Goal: Task Accomplishment & Management: Manage account settings

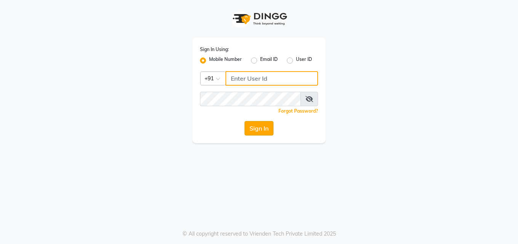
type input "7742989696"
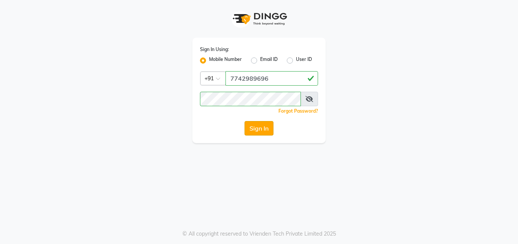
click at [258, 130] on button "Sign In" at bounding box center [259, 128] width 29 height 14
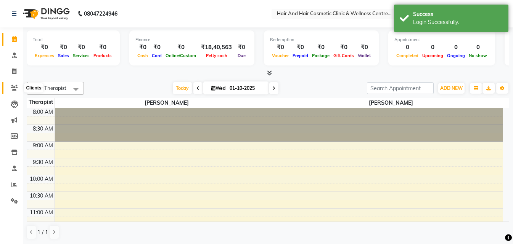
click at [12, 87] on icon at bounding box center [14, 88] width 7 height 6
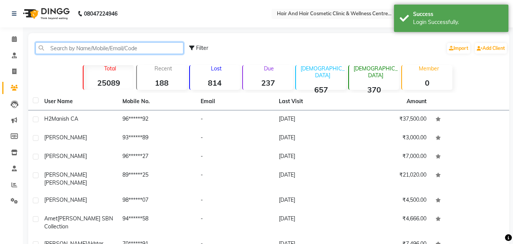
click at [110, 45] on input "text" at bounding box center [109, 48] width 148 height 12
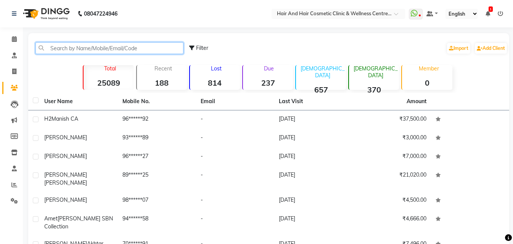
click at [98, 52] on input "text" at bounding box center [109, 48] width 148 height 12
paste input "6375324398"
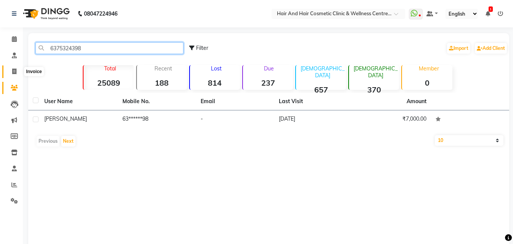
type input "6375324398"
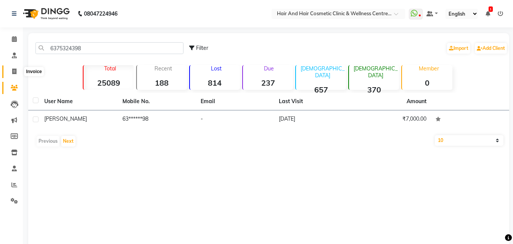
click at [14, 71] on icon at bounding box center [14, 72] width 4 height 6
select select "service"
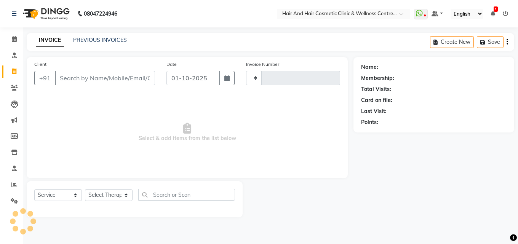
type input "0783"
select select "5272"
click at [84, 77] on input "Client" at bounding box center [105, 78] width 100 height 14
type input "6375324398"
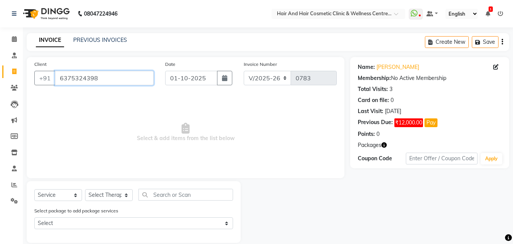
click at [103, 75] on input "6375324398" at bounding box center [104, 78] width 99 height 14
click at [385, 148] on button "button" at bounding box center [383, 145] width 5 height 8
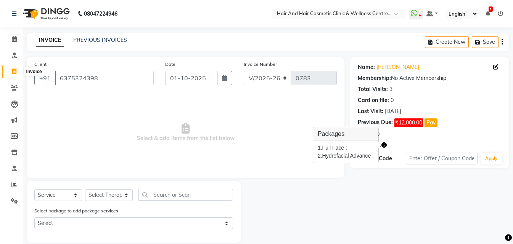
click at [15, 73] on icon at bounding box center [14, 72] width 4 height 6
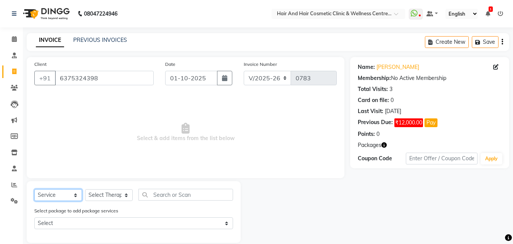
click at [67, 192] on select "Select Service Product Membership Package Voucher Prepaid Gift Card" at bounding box center [58, 195] width 48 height 12
click at [34, 189] on select "Select Service Product Membership Package Voucher Prepaid Gift Card" at bounding box center [58, 195] width 48 height 12
click at [100, 196] on select "Select Therapist ABHI BHORA DR MOHIT SAXSENA DR SHRUTI SAXSENA Frontdesk RAJ ME…" at bounding box center [109, 195] width 48 height 12
select select "34516"
click at [85, 189] on select "Select Therapist ABHI BHORA DR MOHIT SAXSENA DR SHRUTI SAXSENA Frontdesk RAJ ME…" at bounding box center [109, 195] width 48 height 12
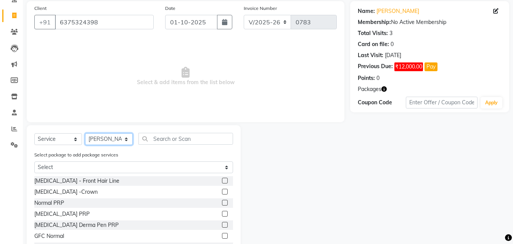
scroll to position [76, 0]
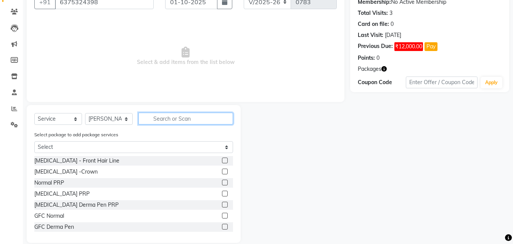
click at [169, 120] on input "text" at bounding box center [185, 119] width 95 height 12
click at [382, 69] on icon "button" at bounding box center [383, 68] width 5 height 5
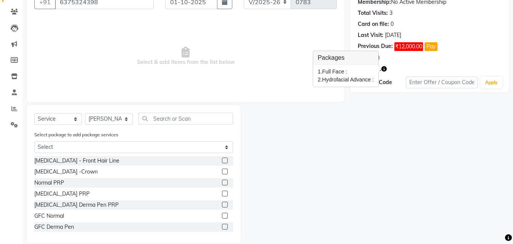
click at [245, 72] on span "Select & add items from the list below" at bounding box center [185, 56] width 302 height 76
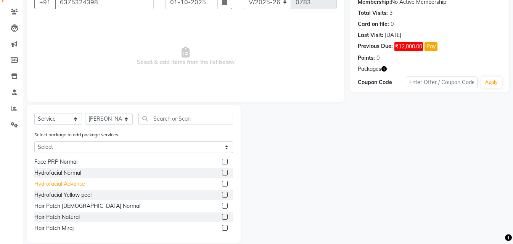
click at [79, 182] on div "Hydrofacial Advance" at bounding box center [59, 184] width 51 height 8
checkbox input "false"
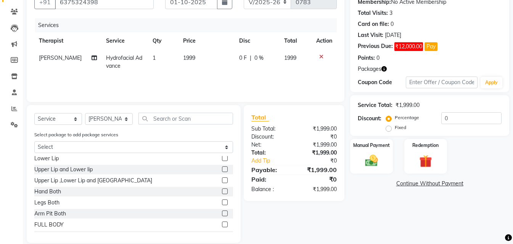
scroll to position [191, 0]
click at [428, 159] on img at bounding box center [425, 161] width 21 height 16
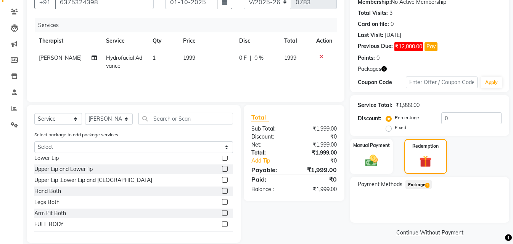
click at [383, 71] on icon "button" at bounding box center [383, 68] width 5 height 5
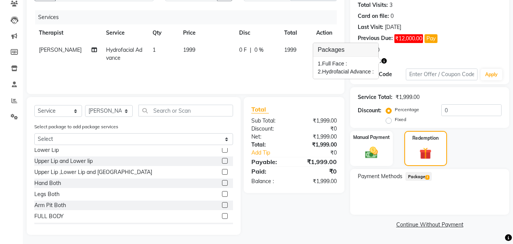
scroll to position [87, 0]
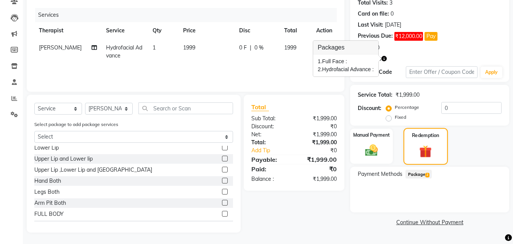
click at [413, 151] on div "Redemption" at bounding box center [425, 146] width 44 height 37
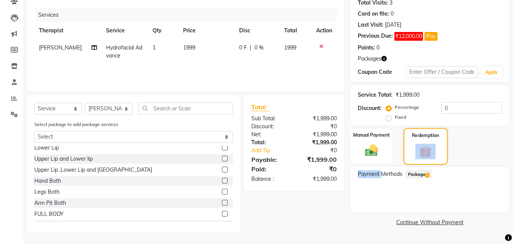
click at [413, 151] on div "Redemption" at bounding box center [425, 146] width 44 height 37
click at [412, 152] on div "Redemption" at bounding box center [425, 146] width 44 height 37
click at [418, 172] on span "Package 2" at bounding box center [418, 174] width 26 height 9
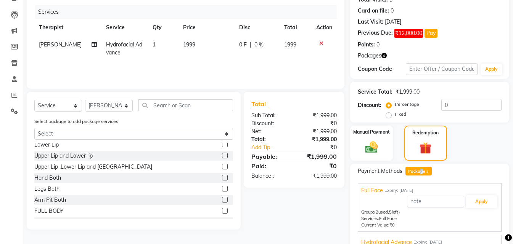
scroll to position [114, 0]
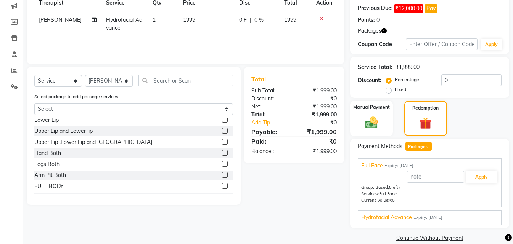
click at [156, 16] on td "1" at bounding box center [163, 23] width 31 height 25
select select "34516"
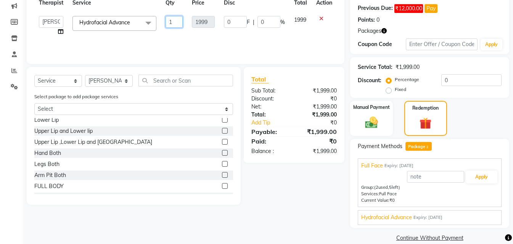
click at [172, 21] on input "1" at bounding box center [173, 22] width 17 height 12
type input "2"
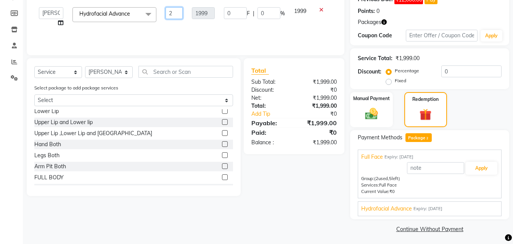
scroll to position [125, 0]
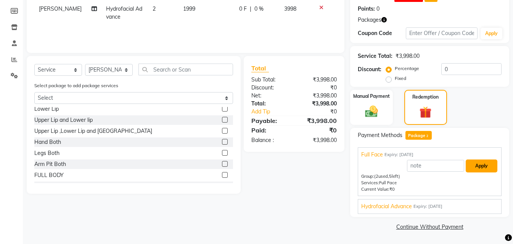
click at [476, 166] on button "Apply" at bounding box center [481, 166] width 32 height 13
type input "Full Face"
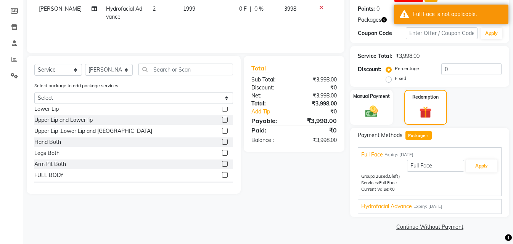
click at [418, 209] on span "Expiry: 03-09-2026" at bounding box center [427, 206] width 29 height 6
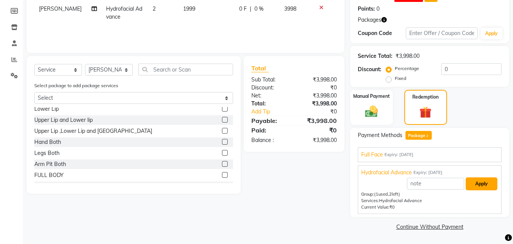
click at [484, 188] on button "Apply" at bounding box center [481, 184] width 32 height 13
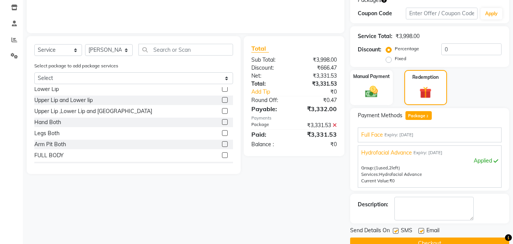
scroll to position [162, 0]
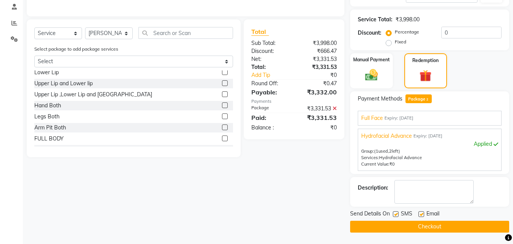
click at [401, 233] on main "INVOICE PREVIOUS INVOICES Create New Save Client +91 6375324398 Date 01-10-2025…" at bounding box center [268, 57] width 490 height 373
click at [399, 228] on button "Checkout" at bounding box center [429, 227] width 159 height 12
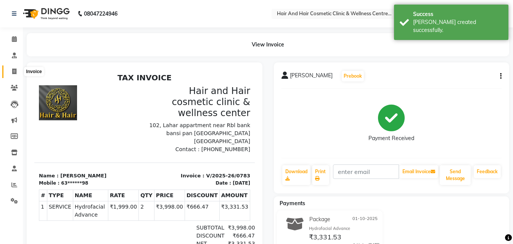
click at [14, 70] on icon at bounding box center [14, 72] width 4 height 6
select select "service"
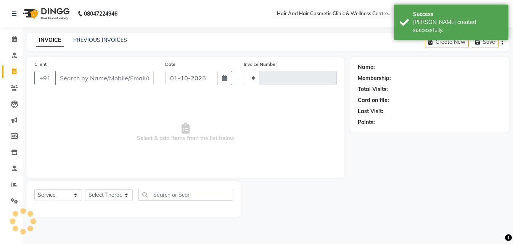
type input "0784"
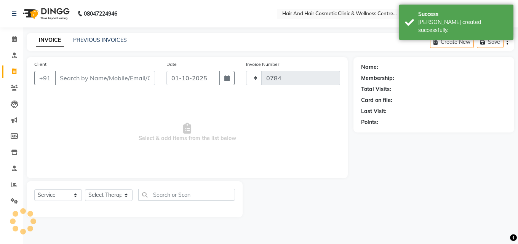
select select "5272"
click at [71, 80] on input "Client" at bounding box center [105, 78] width 100 height 14
type input "6375324398"
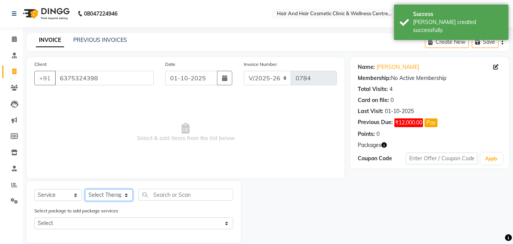
click at [100, 195] on select "Select Therapist ABHI BHORA DR MOHIT SAXSENA DR SHRUTI SAXSENA Frontdesk RAJ ME…" at bounding box center [109, 195] width 48 height 12
select select "34516"
click at [85, 189] on select "Select Therapist ABHI BHORA DR MOHIT SAXSENA DR SHRUTI SAXSENA Frontdesk RAJ ME…" at bounding box center [109, 195] width 48 height 12
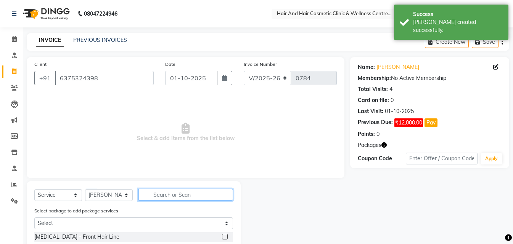
click at [170, 196] on input "text" at bounding box center [185, 195] width 95 height 12
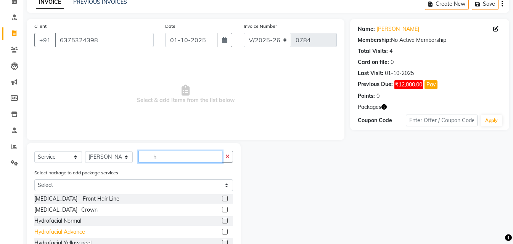
type input "h"
click at [76, 234] on div "Hydrofacial Advance" at bounding box center [59, 232] width 51 height 8
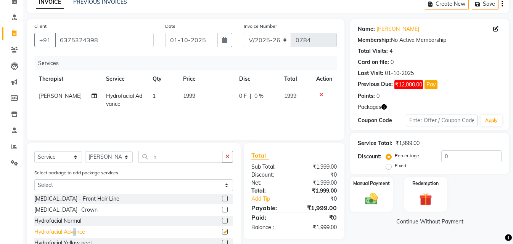
checkbox input "false"
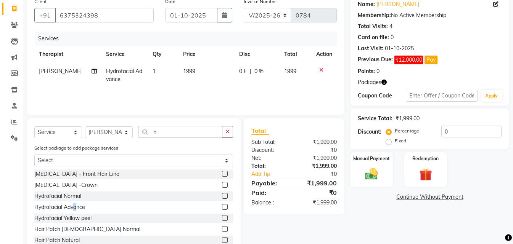
scroll to position [87, 0]
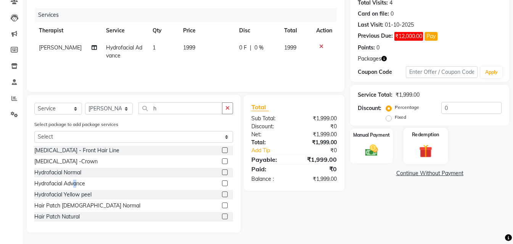
click at [419, 149] on img at bounding box center [425, 151] width 21 height 16
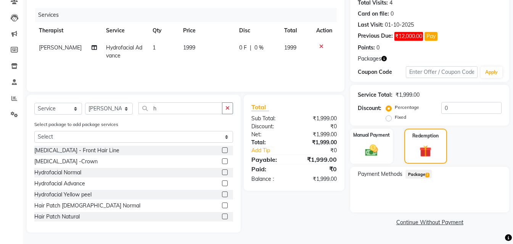
click at [419, 174] on span "Package 2" at bounding box center [418, 174] width 26 height 9
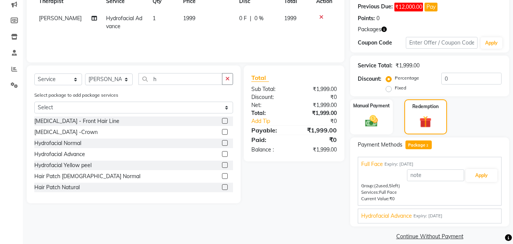
scroll to position [125, 0]
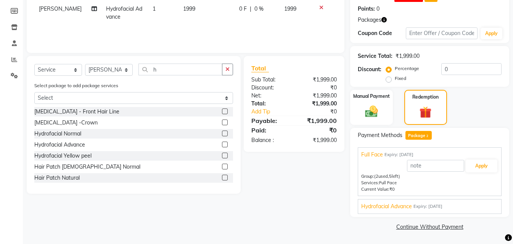
click at [405, 207] on span "Hydrofacial Advance" at bounding box center [386, 207] width 51 height 8
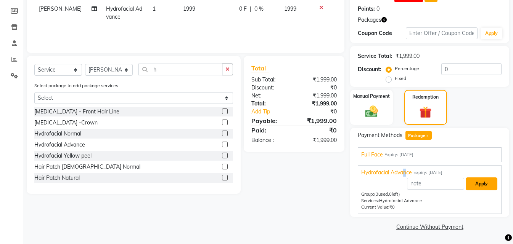
click at [475, 182] on button "Apply" at bounding box center [481, 184] width 32 height 13
type input "Hydrofacial Advance"
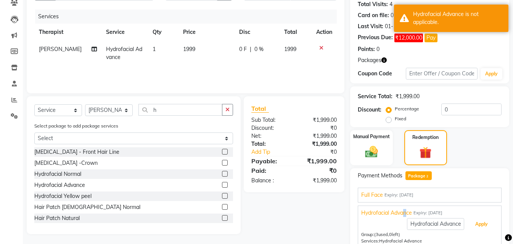
scroll to position [49, 0]
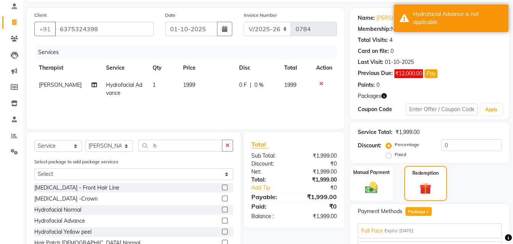
click at [384, 98] on icon "button" at bounding box center [383, 95] width 5 height 5
click at [383, 98] on icon "button" at bounding box center [383, 95] width 5 height 5
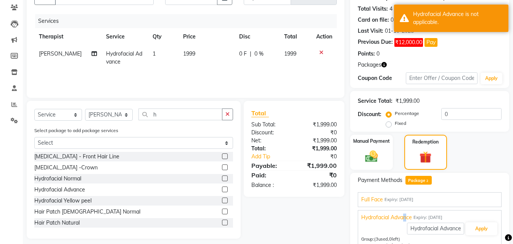
scroll to position [125, 0]
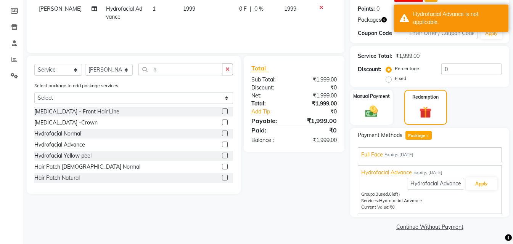
click at [378, 171] on span "Hydrofacial Advance" at bounding box center [386, 173] width 51 height 8
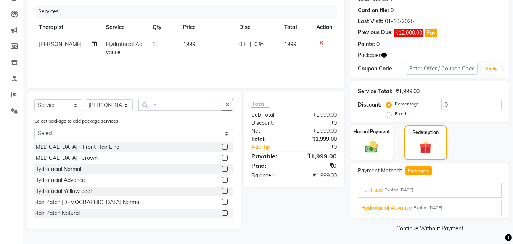
scroll to position [91, 0]
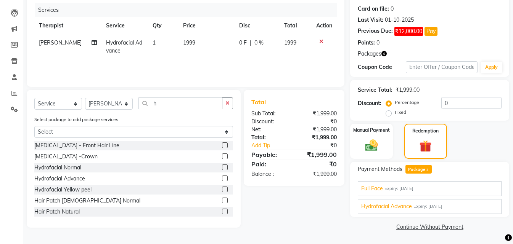
click at [392, 208] on span "Hydrofacial Advance" at bounding box center [386, 207] width 51 height 8
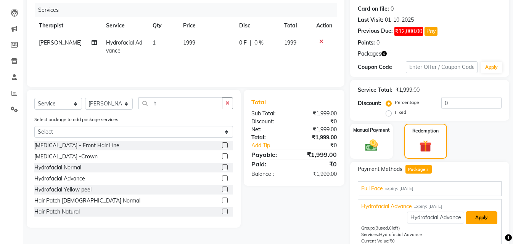
click at [475, 213] on button "Apply" at bounding box center [481, 218] width 32 height 13
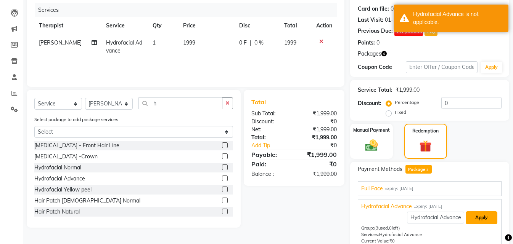
click at [475, 213] on button "Apply" at bounding box center [481, 218] width 32 height 13
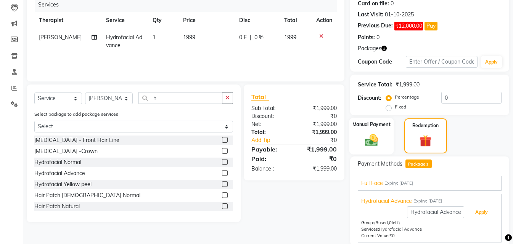
scroll to position [114, 0]
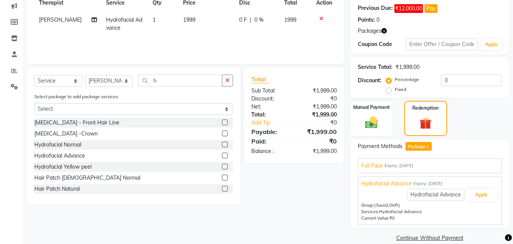
click at [383, 32] on icon "button" at bounding box center [383, 30] width 5 height 5
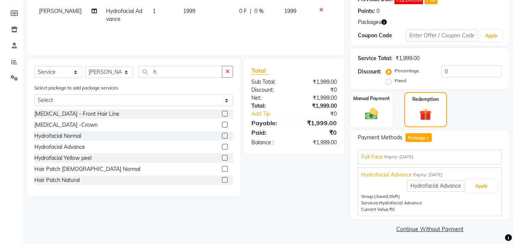
scroll to position [125, 0]
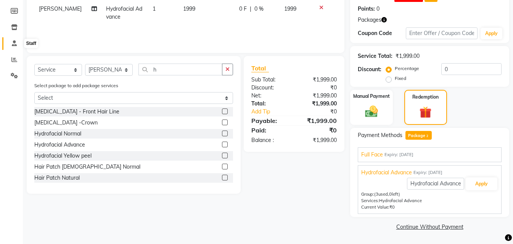
click at [13, 40] on span at bounding box center [14, 43] width 13 height 9
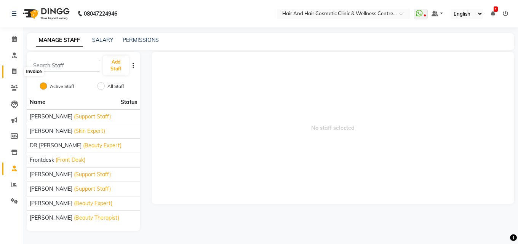
drag, startPoint x: 7, startPoint y: 70, endPoint x: 19, endPoint y: 72, distance: 12.3
click at [6, 69] on link "Invoice" at bounding box center [11, 72] width 18 height 13
select select "service"
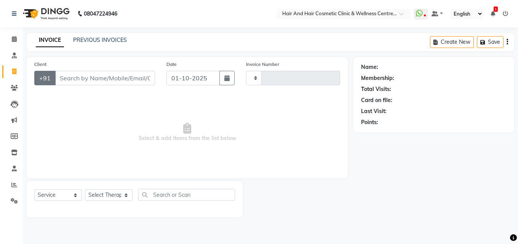
type input "0784"
select select "5272"
click at [86, 79] on input "Client" at bounding box center [105, 78] width 100 height 14
type input "6375324398"
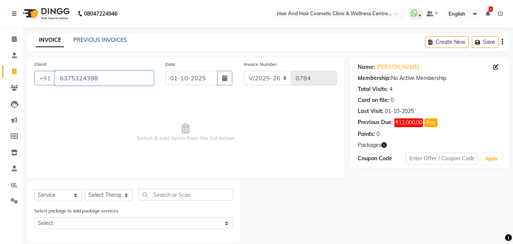
click at [119, 75] on input "6375324398" at bounding box center [104, 78] width 99 height 14
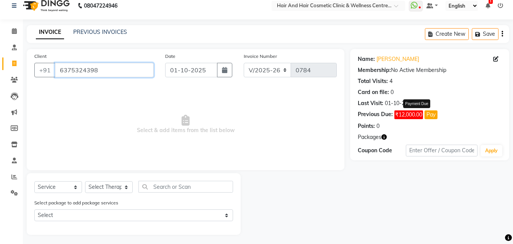
scroll to position [10, 0]
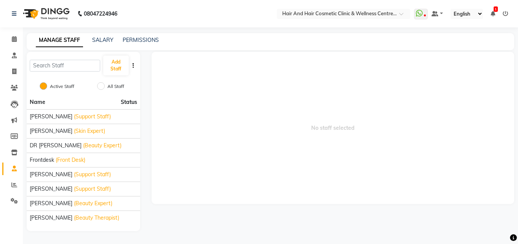
select select "service"
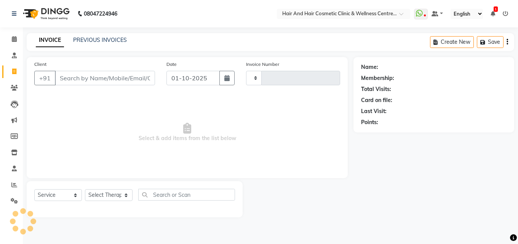
type input "0784"
select select "5272"
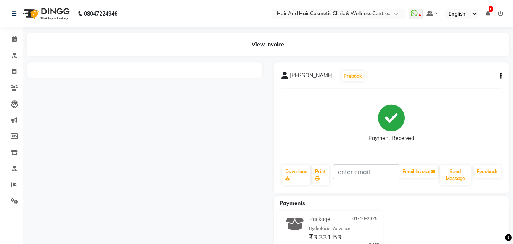
select select "service"
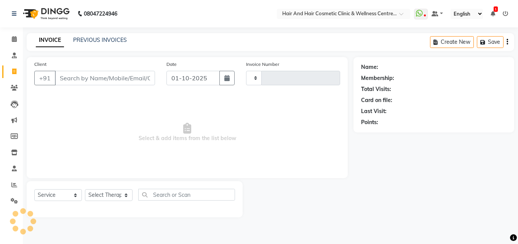
type input "0784"
select select "5272"
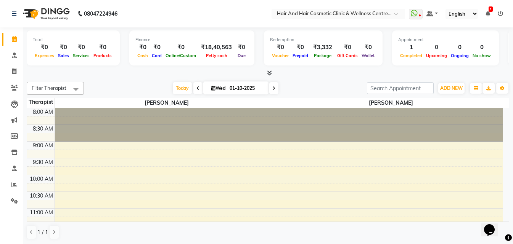
click at [500, 14] on icon at bounding box center [499, 13] width 5 height 5
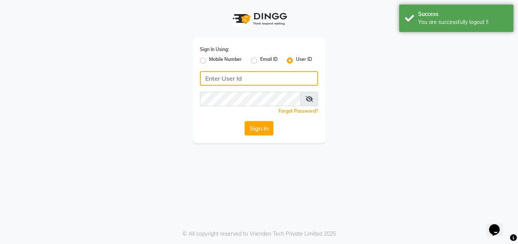
type input "7742989696"
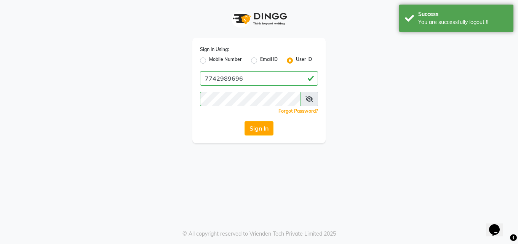
click at [311, 101] on icon at bounding box center [310, 99] width 8 height 6
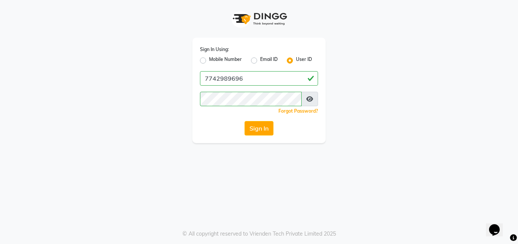
click at [311, 101] on icon at bounding box center [309, 99] width 7 height 6
click at [256, 129] on button "Sign In" at bounding box center [259, 128] width 29 height 14
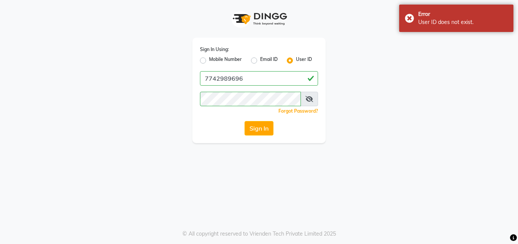
click at [255, 130] on button "Sign In" at bounding box center [259, 128] width 29 height 14
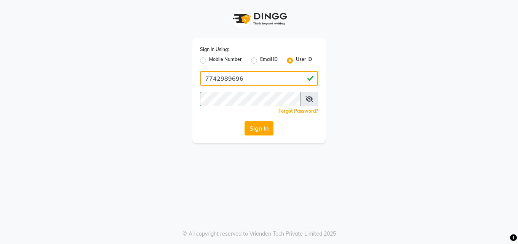
drag, startPoint x: 244, startPoint y: 78, endPoint x: 236, endPoint y: 77, distance: 8.0
click at [237, 77] on input "7742989696" at bounding box center [259, 78] width 118 height 14
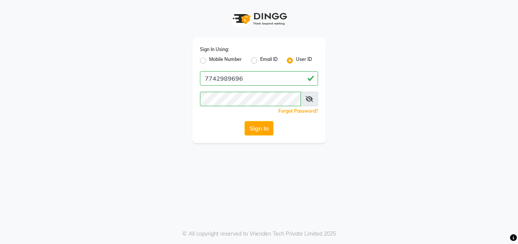
click at [209, 61] on label "Mobile Number" at bounding box center [225, 60] width 33 height 9
click at [209, 61] on input "Mobile Number" at bounding box center [211, 58] width 5 height 5
radio input "true"
radio input "false"
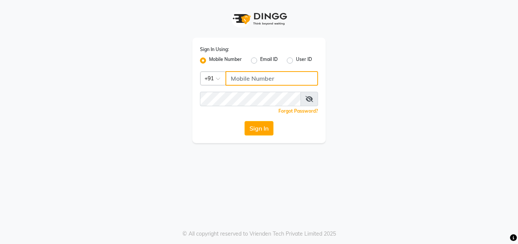
click at [233, 75] on input "Username" at bounding box center [272, 78] width 93 height 14
type input "7742111877"
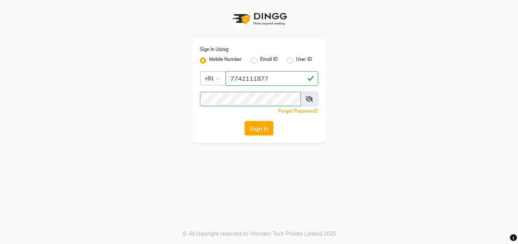
click at [217, 143] on div "Sign In Using: Mobile Number Email ID User ID Country Code × +91 7742111877 Rem…" at bounding box center [258, 91] width 133 height 106
click at [251, 132] on button "Sign In" at bounding box center [259, 128] width 29 height 14
